Goal: Task Accomplishment & Management: Use online tool/utility

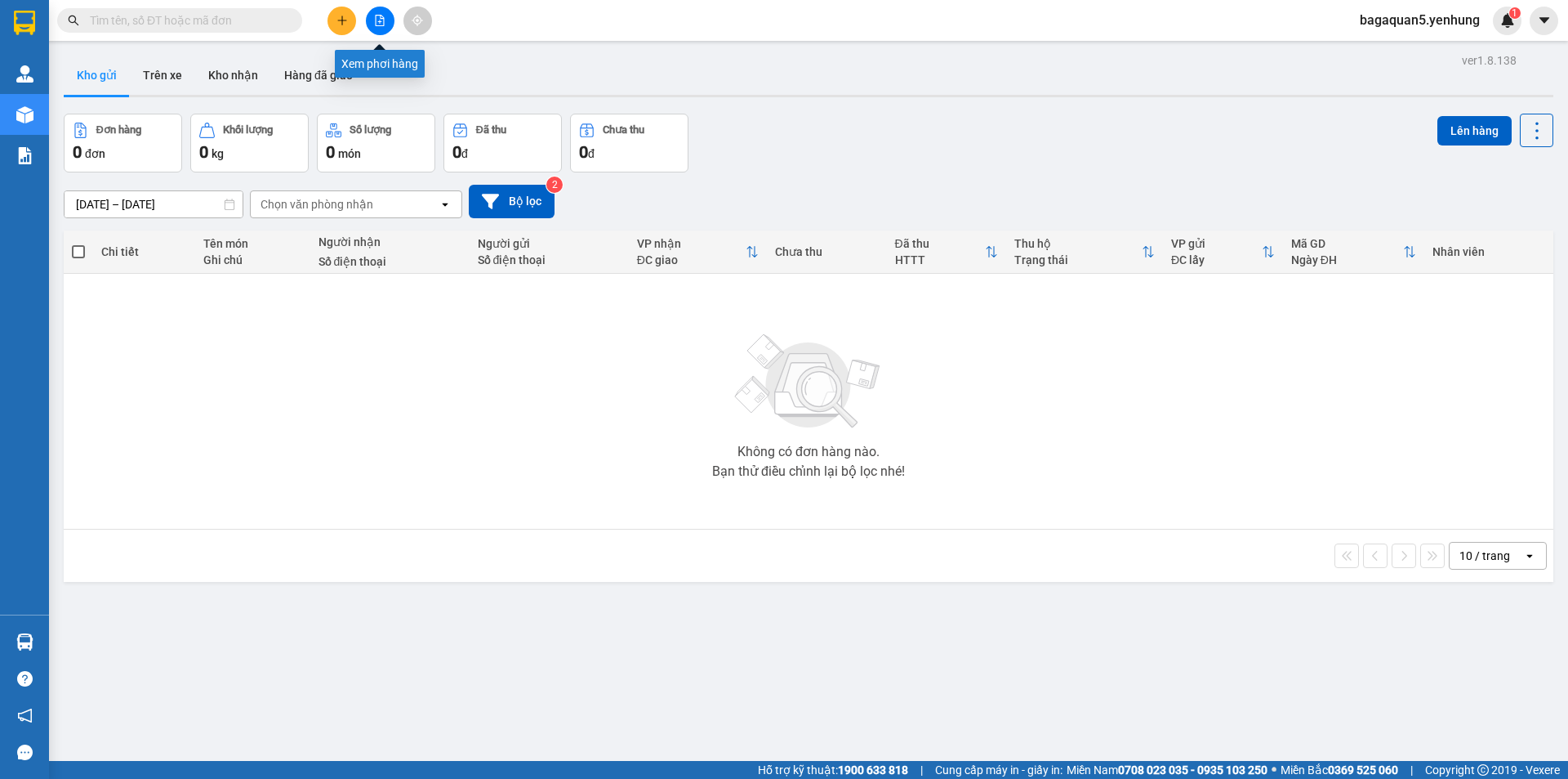
click at [373, 21] on button at bounding box center [380, 21] width 29 height 29
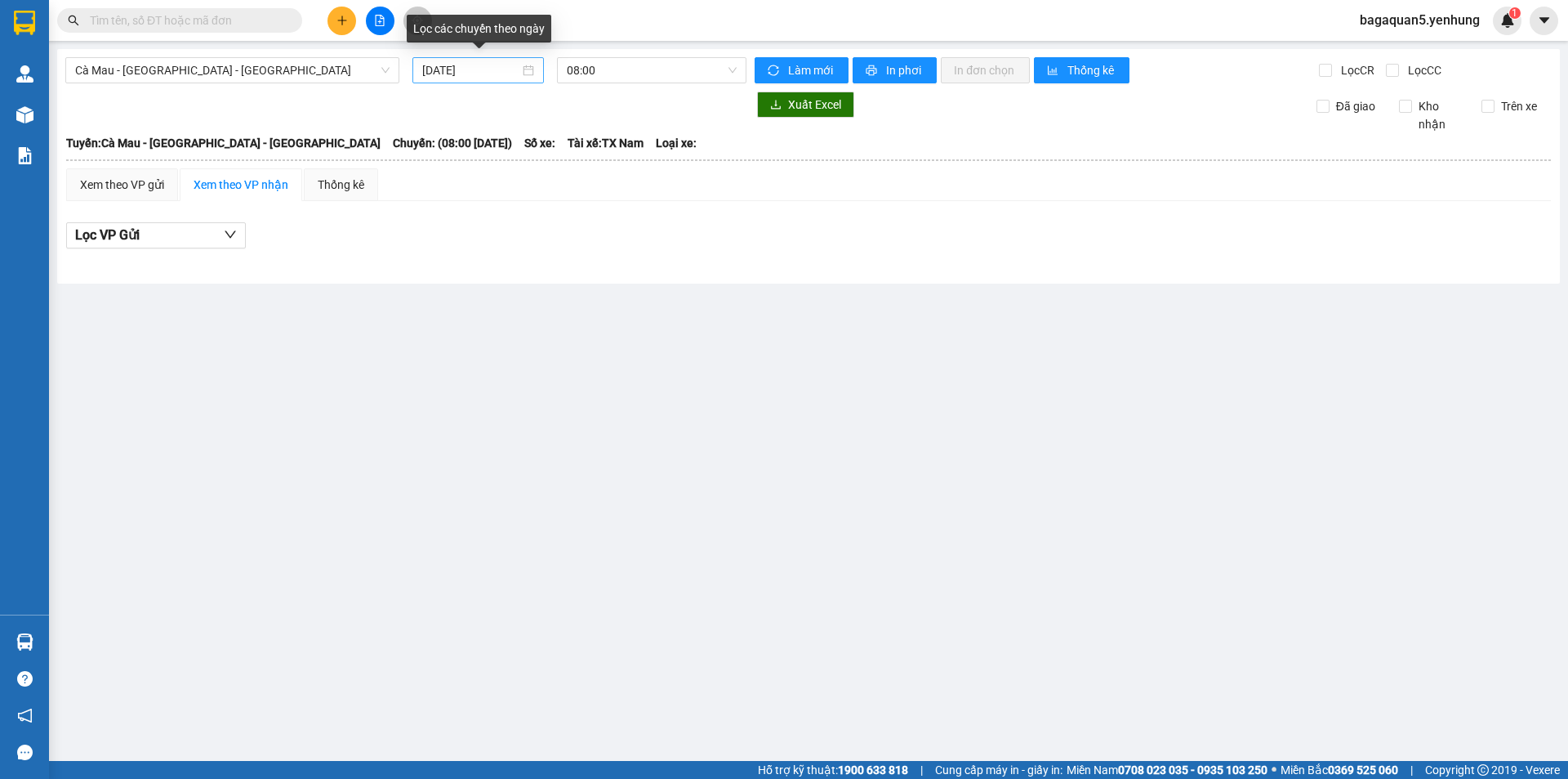
click at [527, 70] on div "[DATE]" at bounding box center [478, 70] width 112 height 18
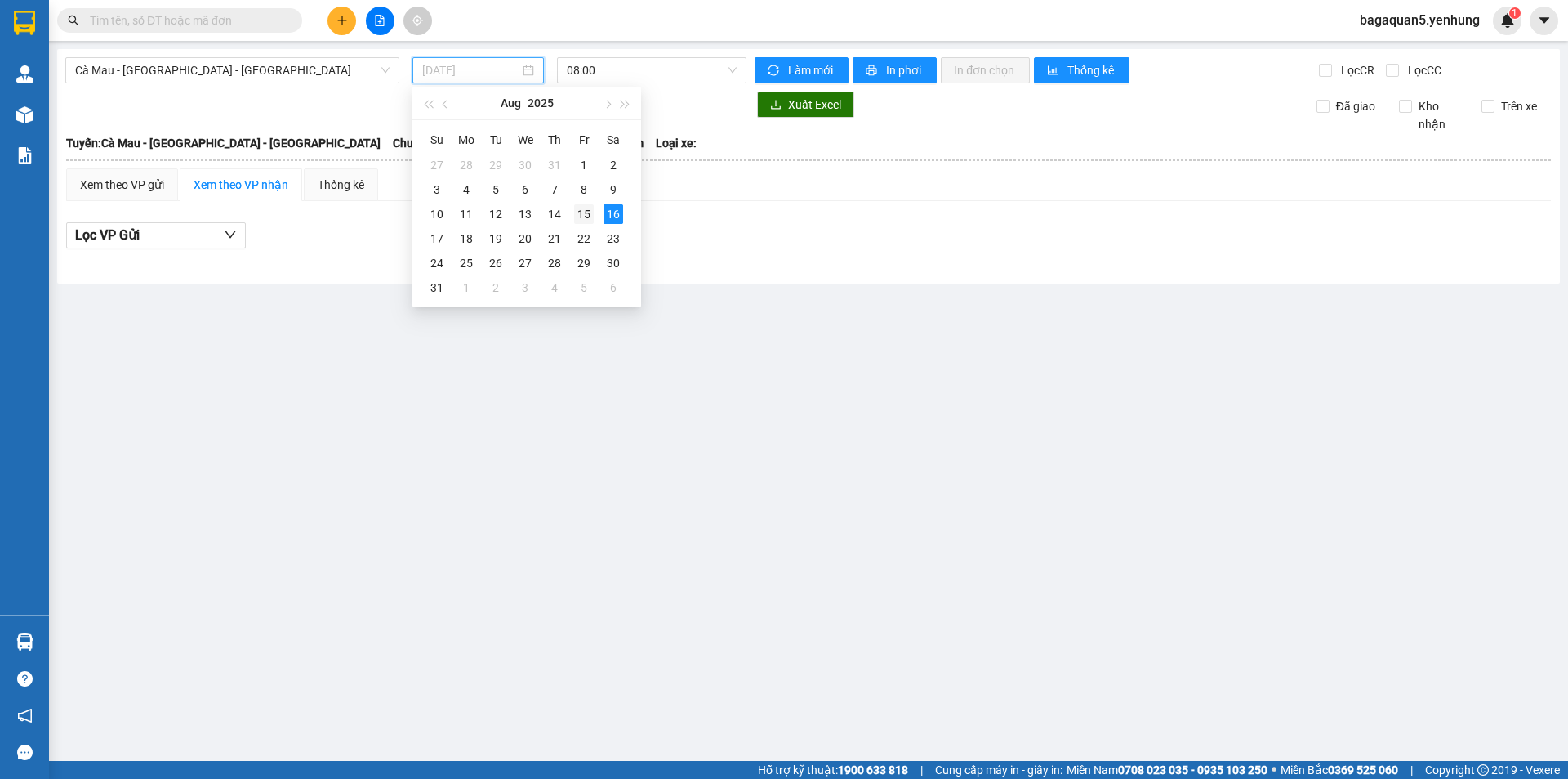
click at [577, 210] on div "15" at bounding box center [584, 214] width 20 height 20
type input "15/08/2025"
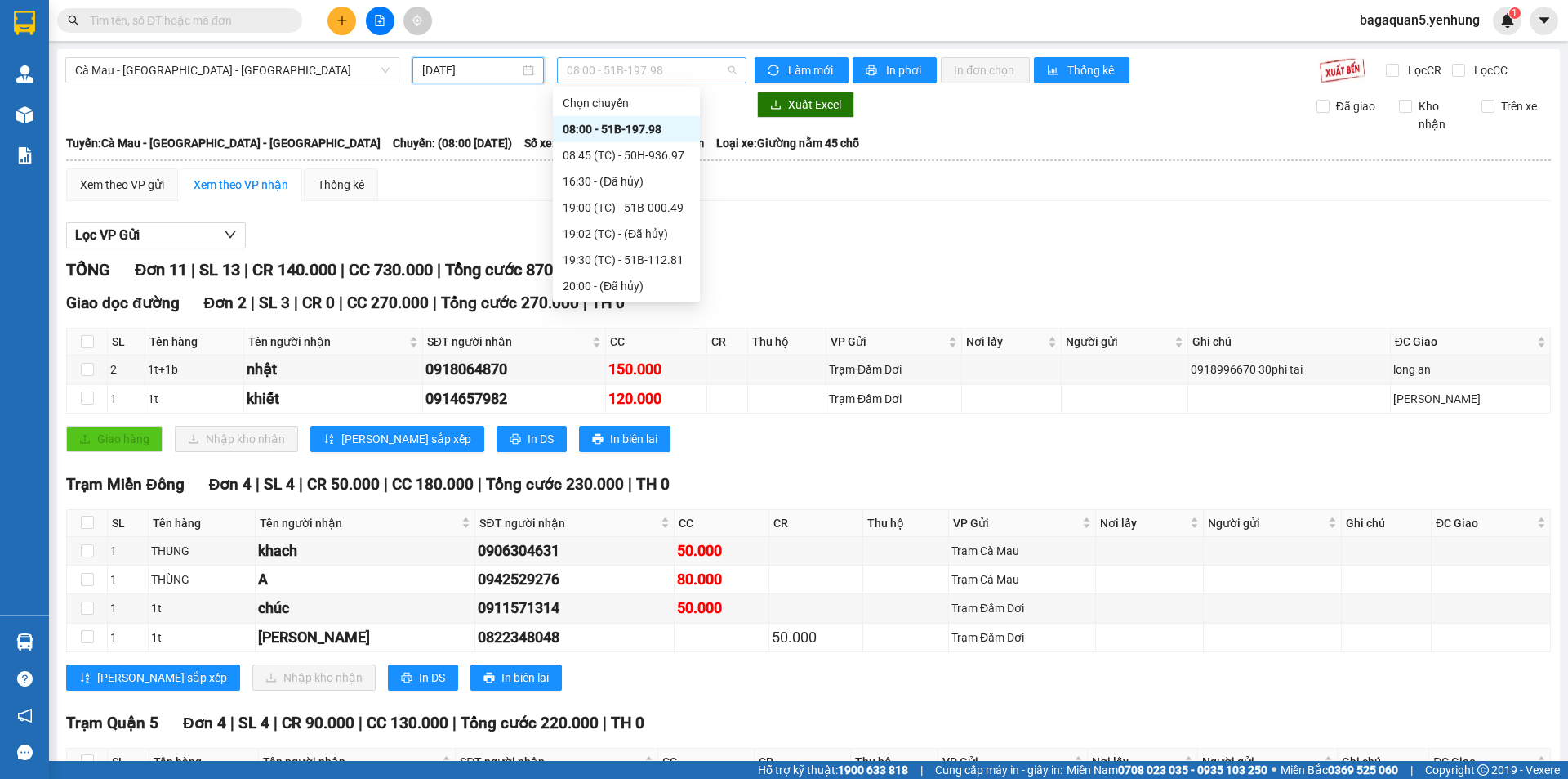
click at [729, 70] on span "08:00 - 51B-197.98" at bounding box center [652, 70] width 170 height 24
click at [656, 212] on div "19:00 (TC) - 51B-000.49" at bounding box center [626, 208] width 127 height 18
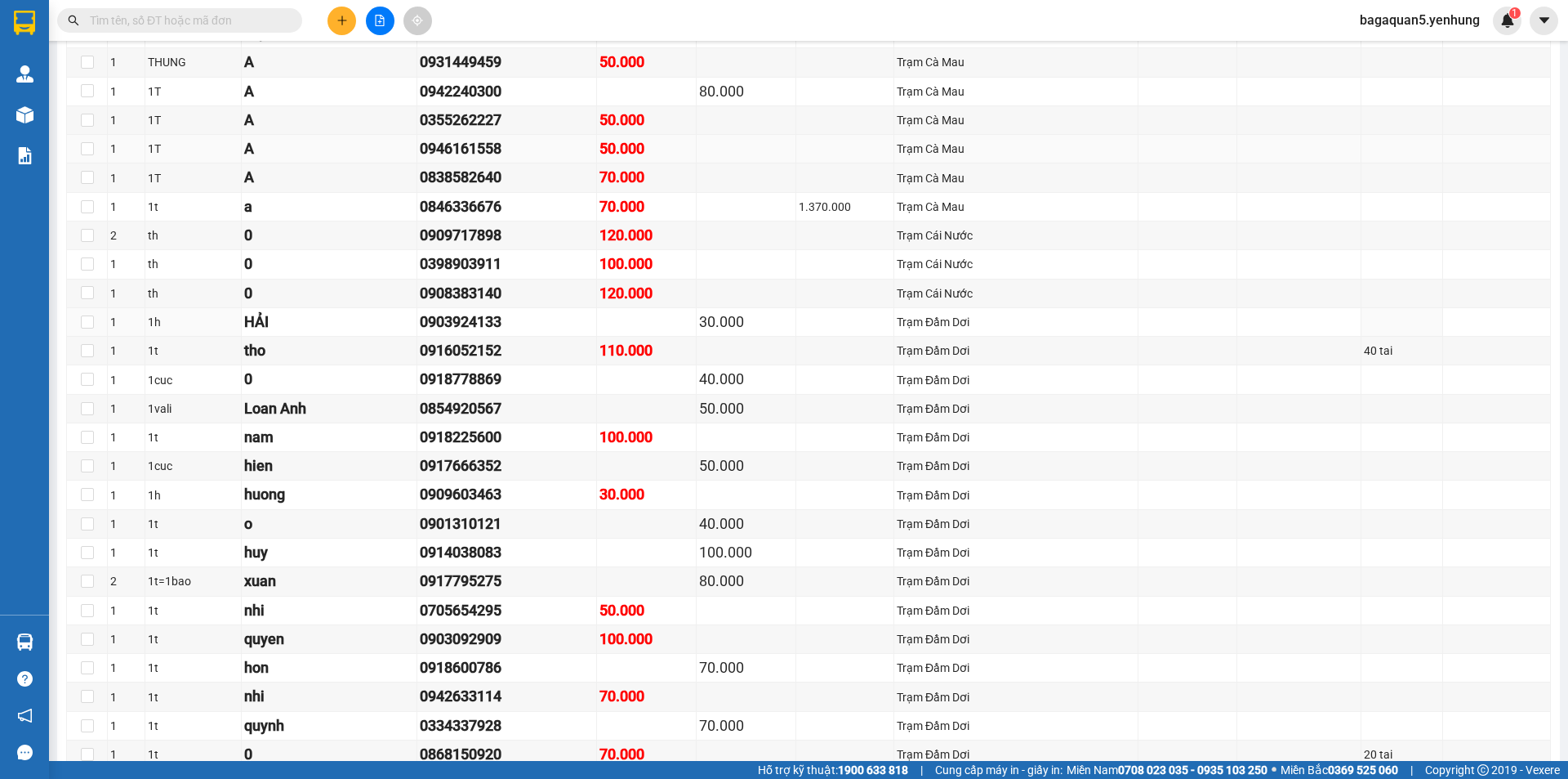
scroll to position [1348, 0]
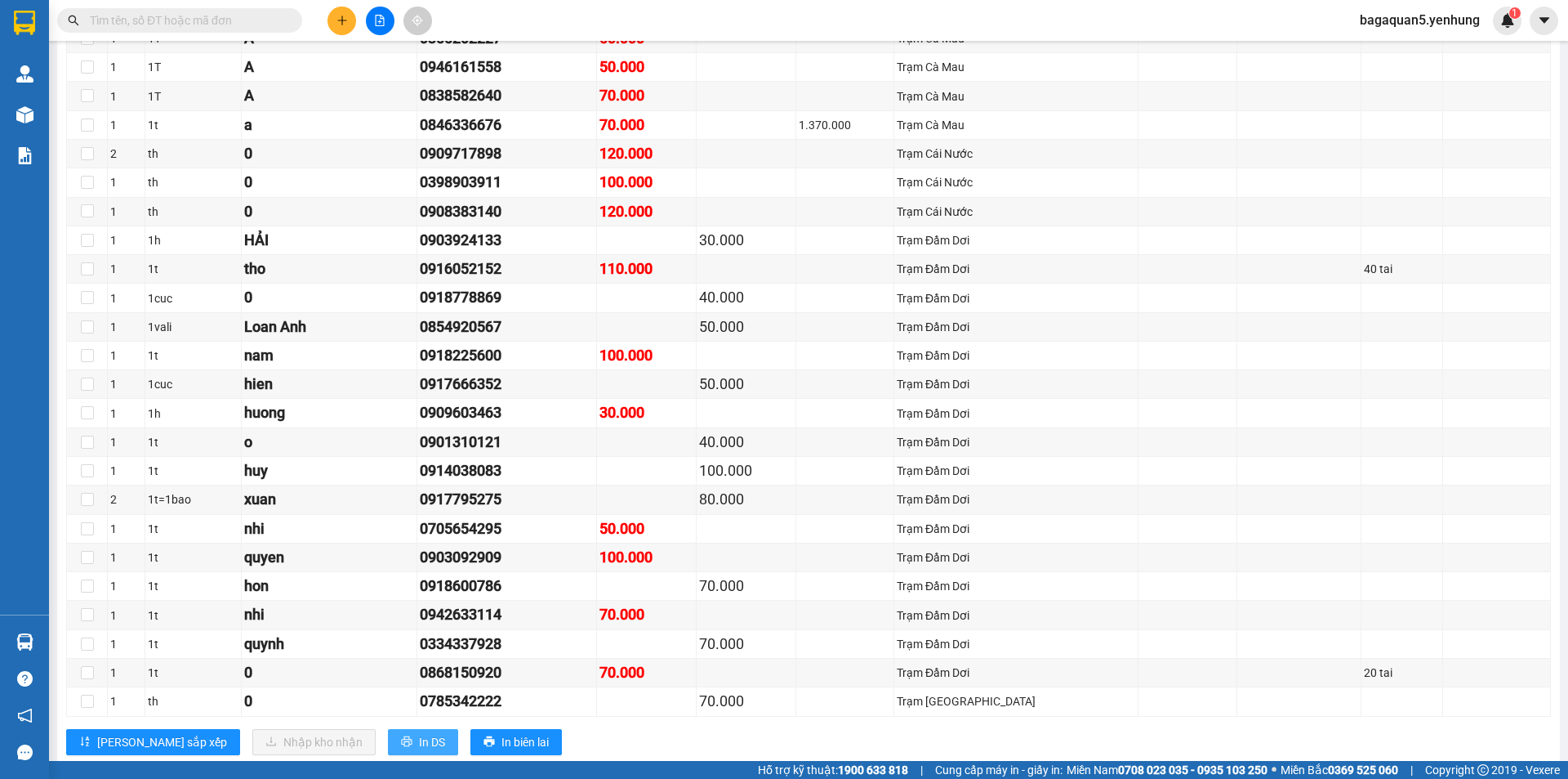
click at [419, 745] on span "In DS" at bounding box center [431, 742] width 26 height 18
click at [419, 743] on span "In DS" at bounding box center [431, 742] width 26 height 18
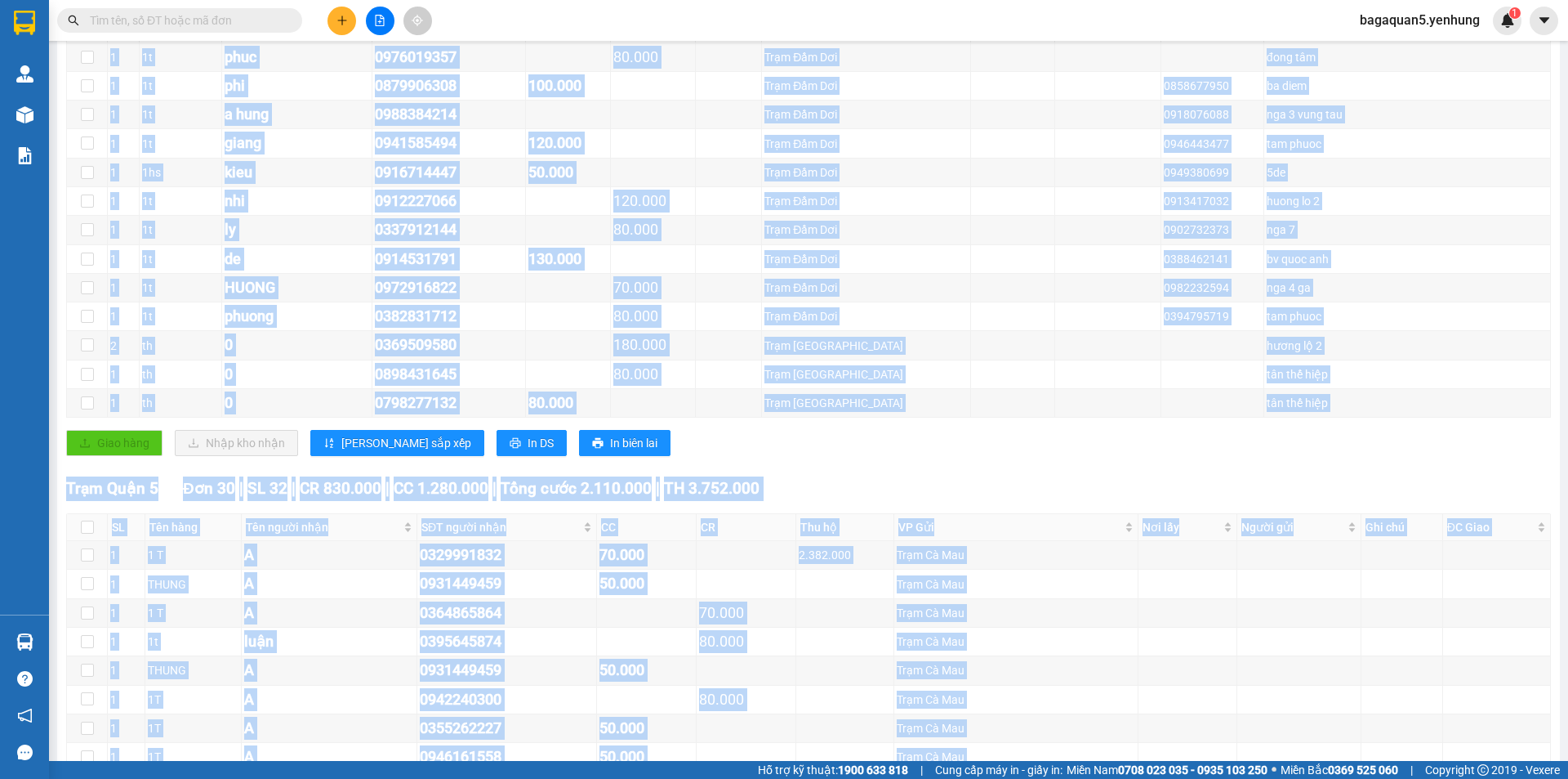
scroll to position [64, 0]
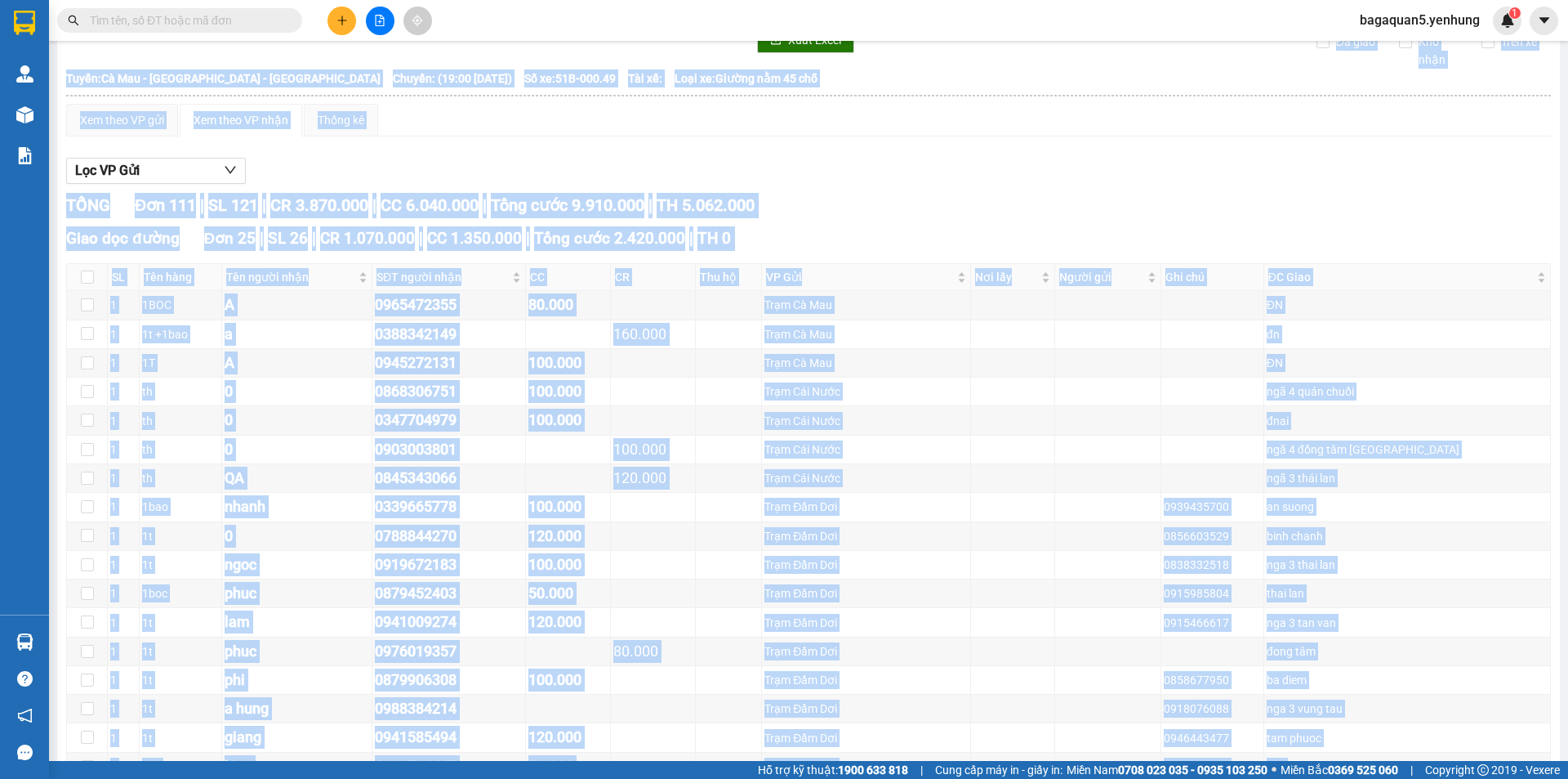
drag, startPoint x: 1472, startPoint y: 381, endPoint x: 1484, endPoint y: -55, distance: 436.2
click at [1484, 0] on html "Kết quả tìm kiếm ( 0 ) Bộ lọc No Data bagaquan5.yenhung 1 Quản Lý Quản lý khách…" at bounding box center [784, 390] width 1568 height 779
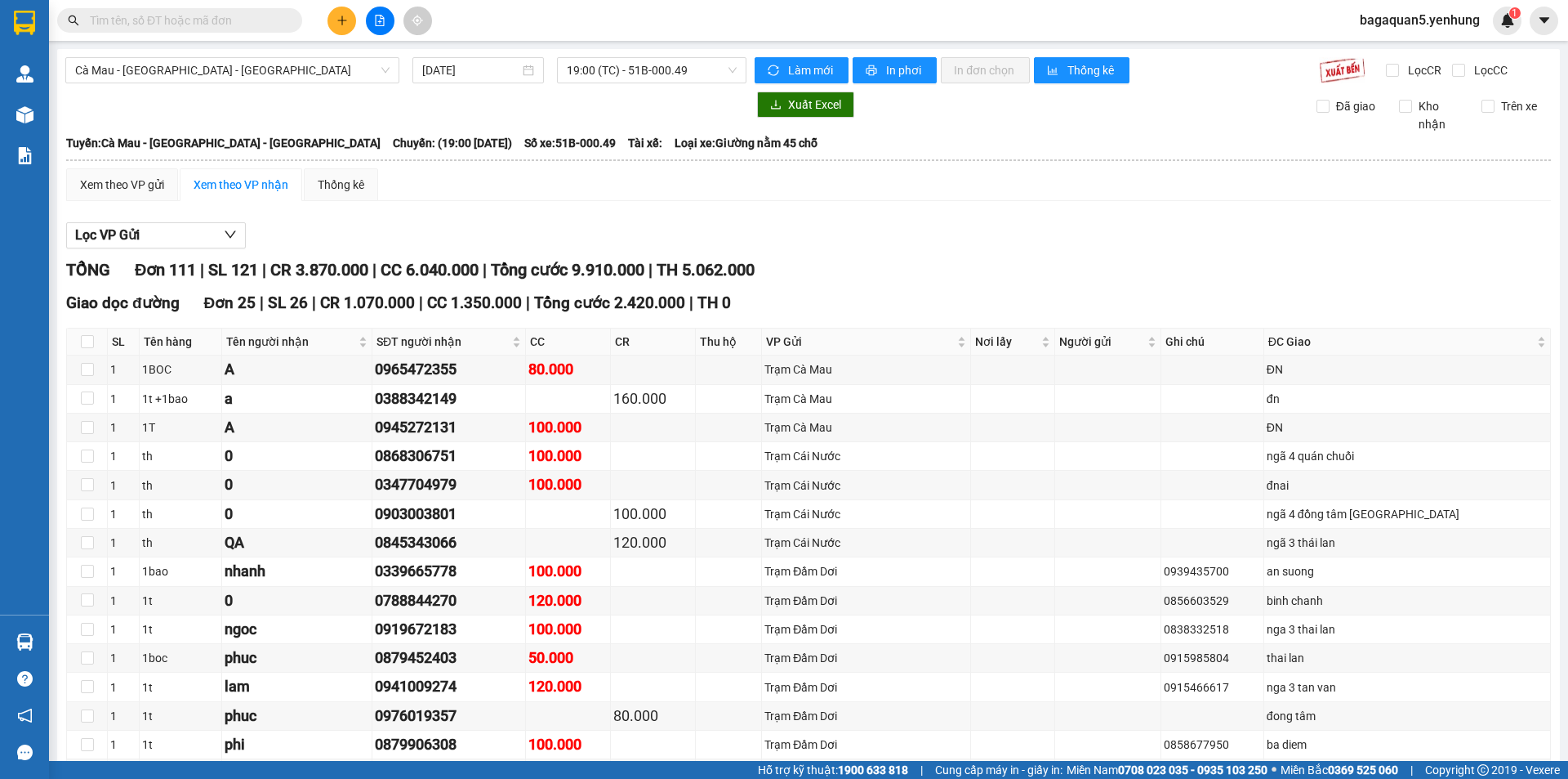
click at [1550, 179] on main "Cà Mau - Sài Gòn - Đồng Nai 15/08/2025 19:00 (TC) - 51B-000.49 Làm mới In phơi …" at bounding box center [784, 381] width 1568 height 761
